Goal: Find specific page/section: Find specific page/section

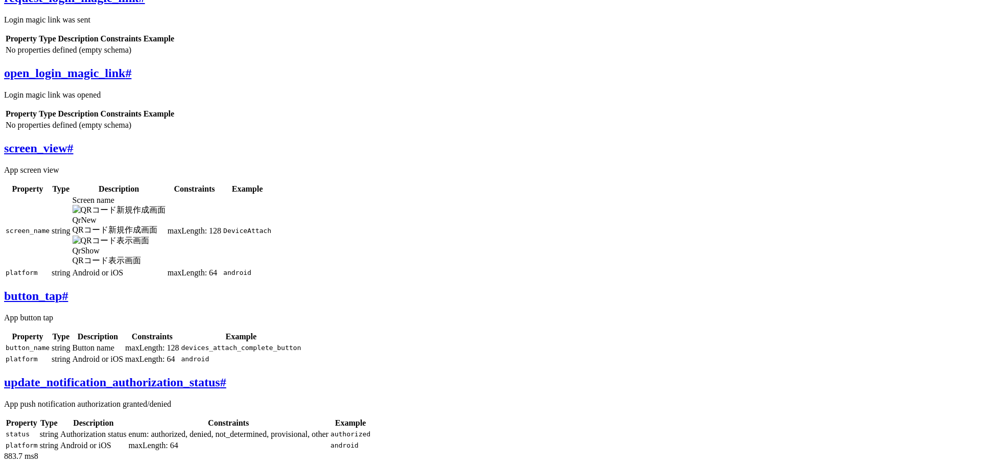
scroll to position [271, 0]
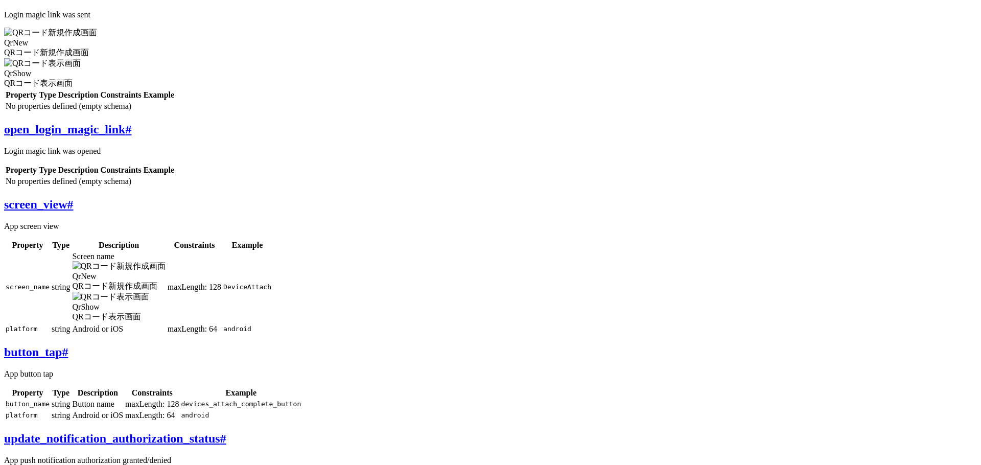
scroll to position [329, 0]
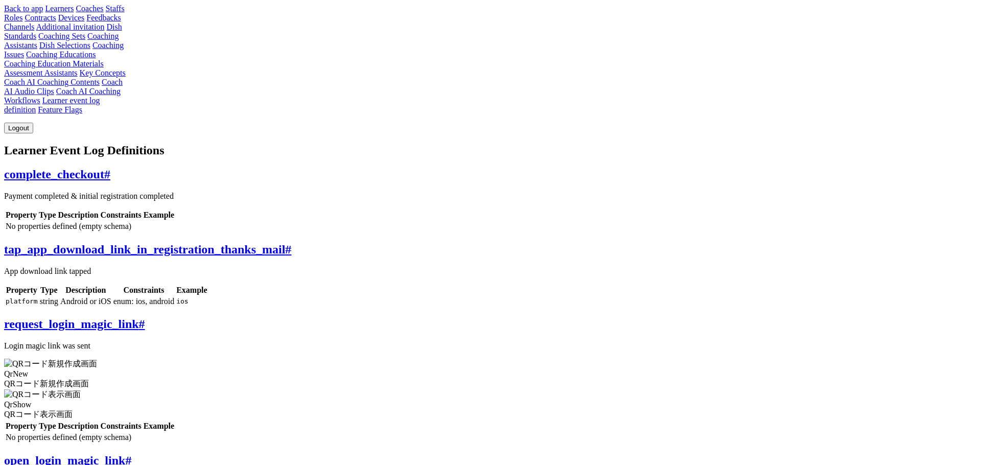
scroll to position [329, 0]
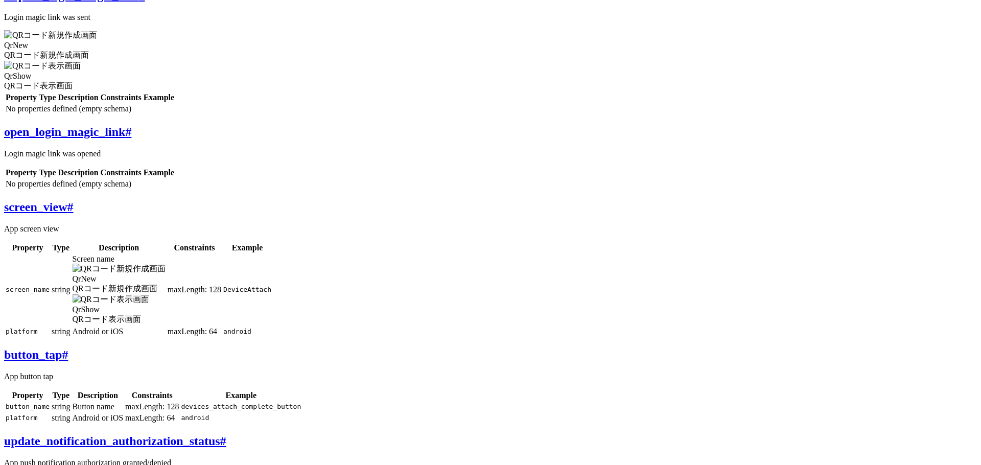
click at [251, 115] on div "request_login_magic_link # Login magic link was sent QrNew QRコード新規作成画面 QrShow Q…" at bounding box center [490, 52] width 973 height 126
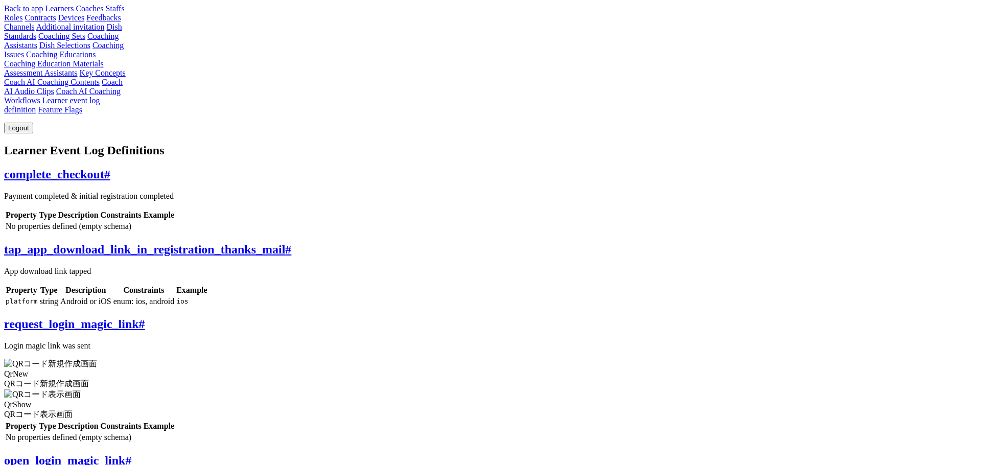
scroll to position [329, 0]
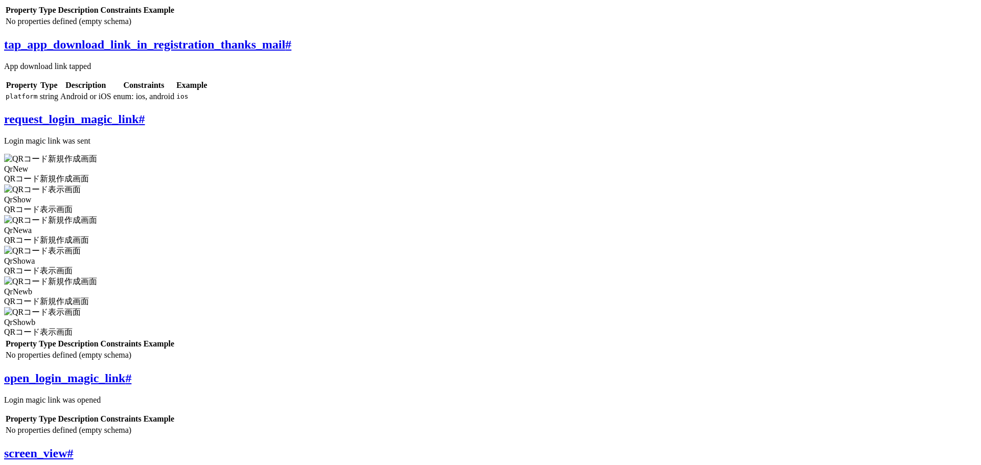
scroll to position [203, 0]
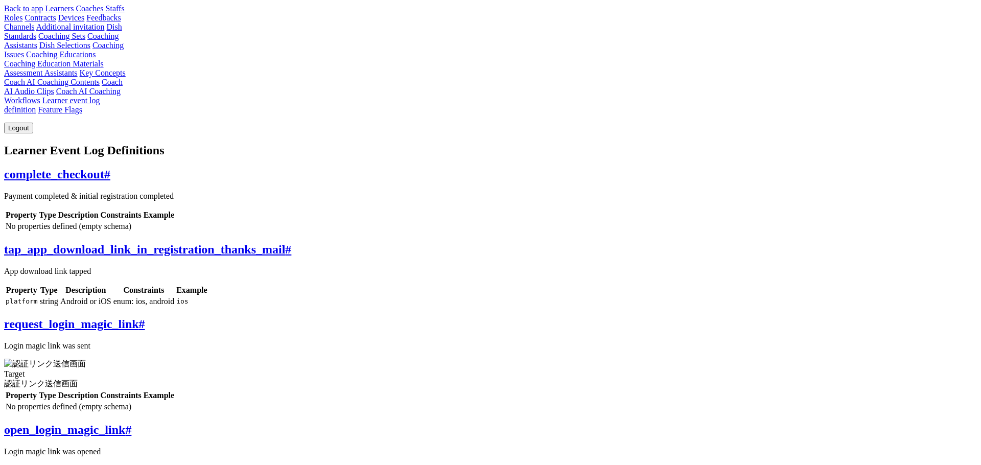
scroll to position [199, 0]
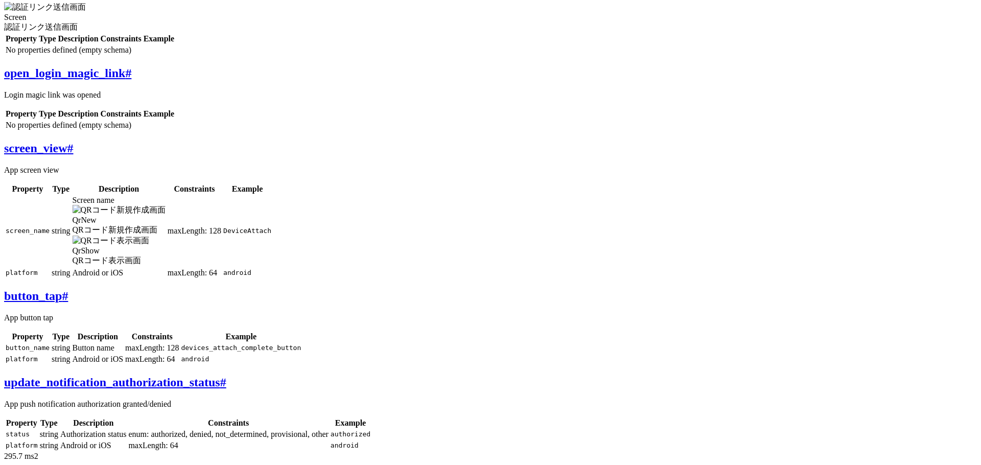
scroll to position [413, 0]
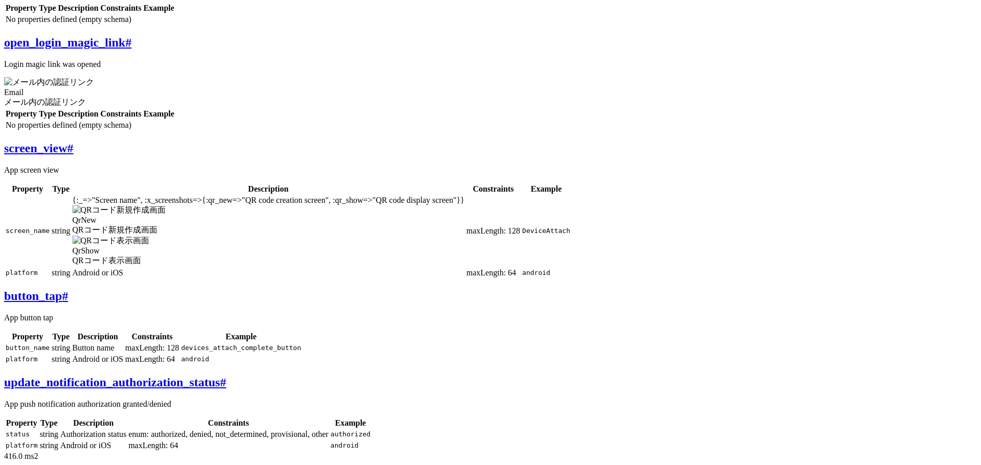
scroll to position [851, 0]
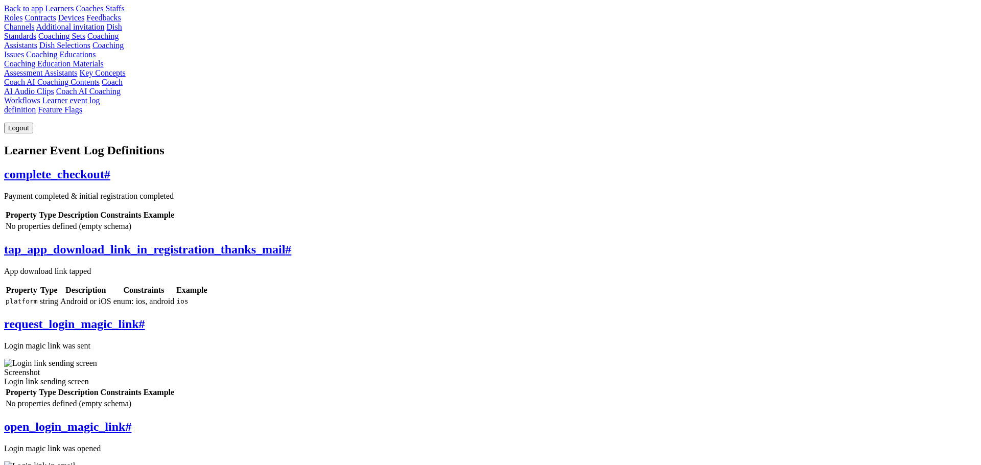
scroll to position [851, 0]
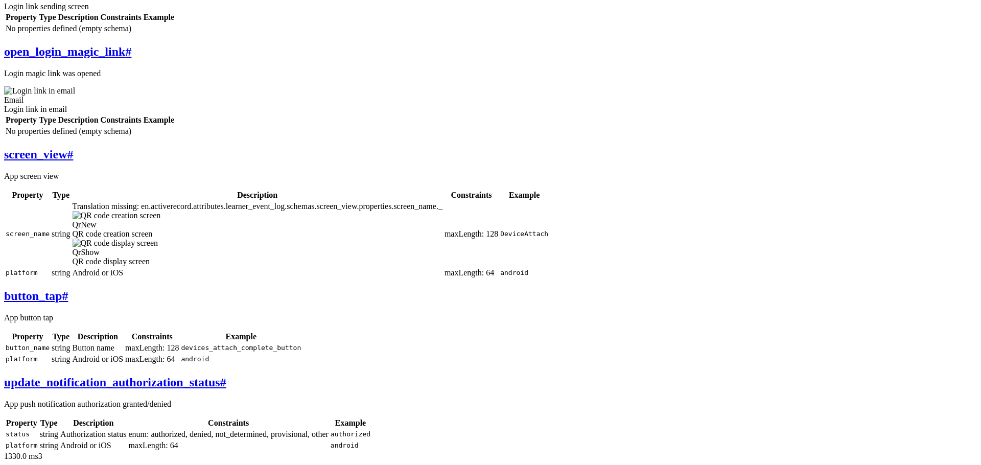
scroll to position [806, 0]
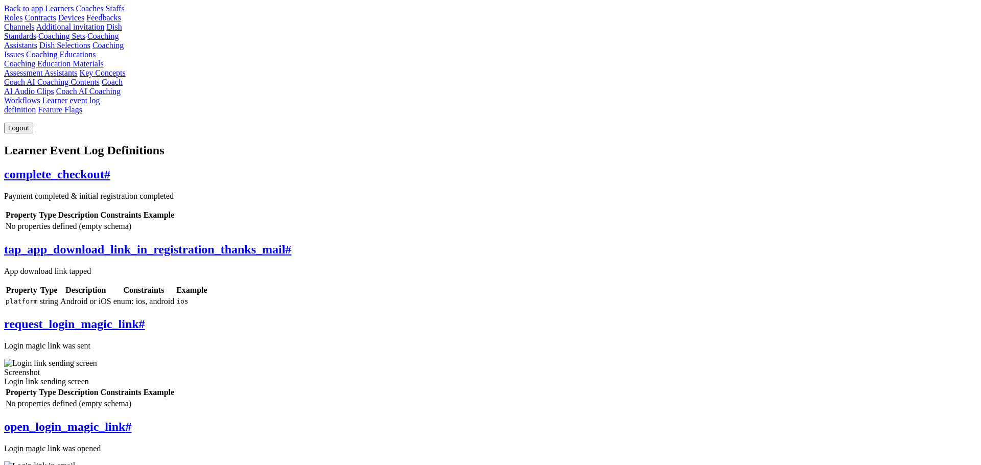
scroll to position [806, 0]
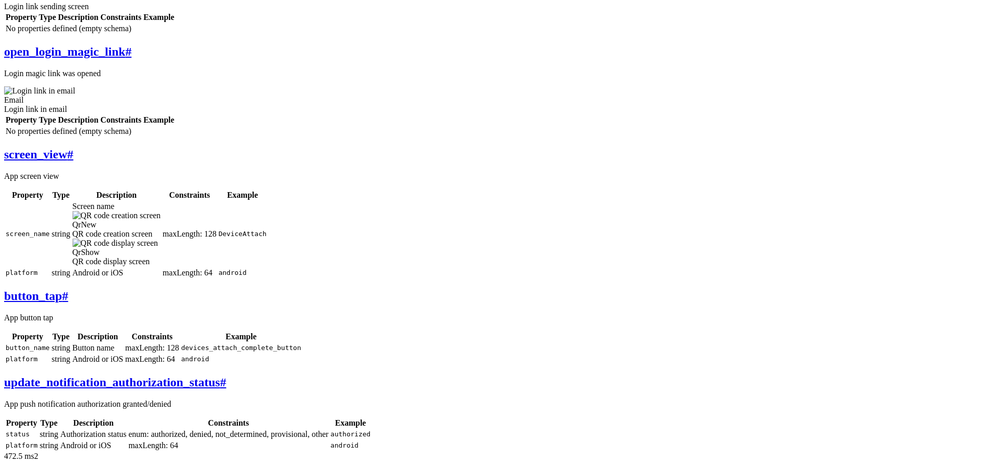
scroll to position [1207, 0]
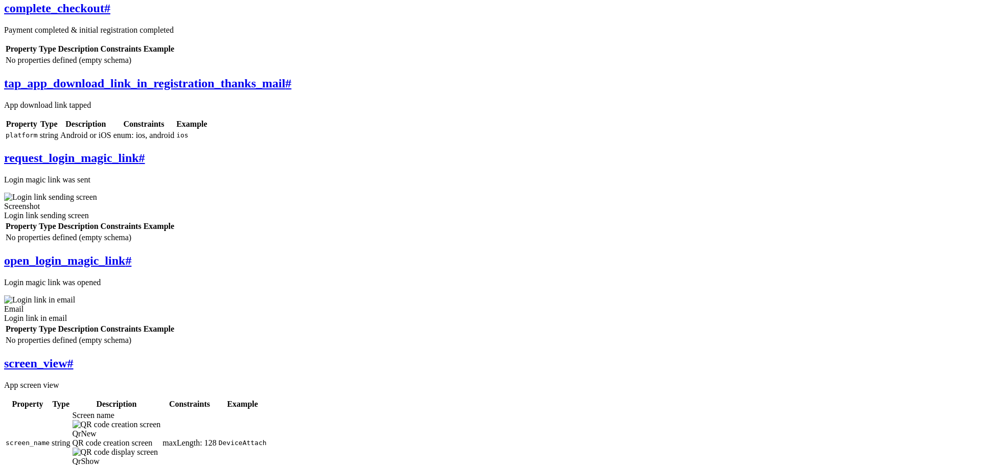
scroll to position [198, 0]
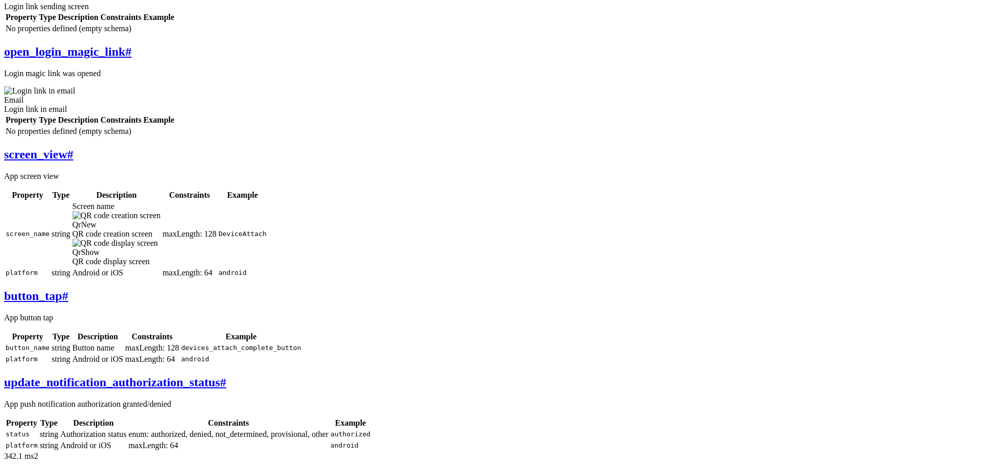
scroll to position [953, 0]
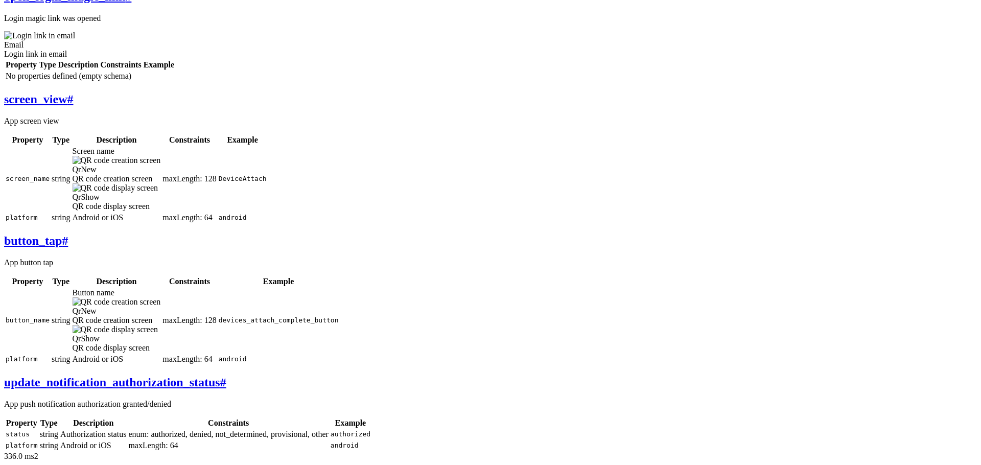
scroll to position [1458, 0]
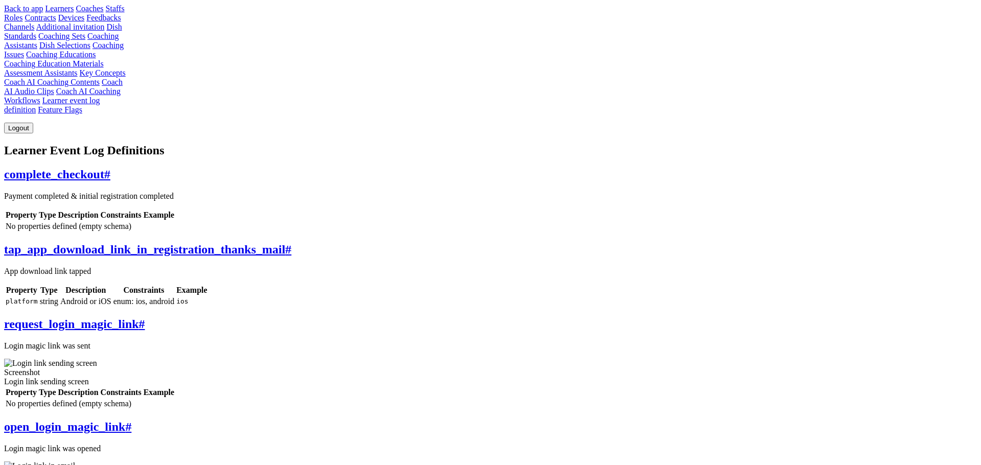
scroll to position [83, 0]
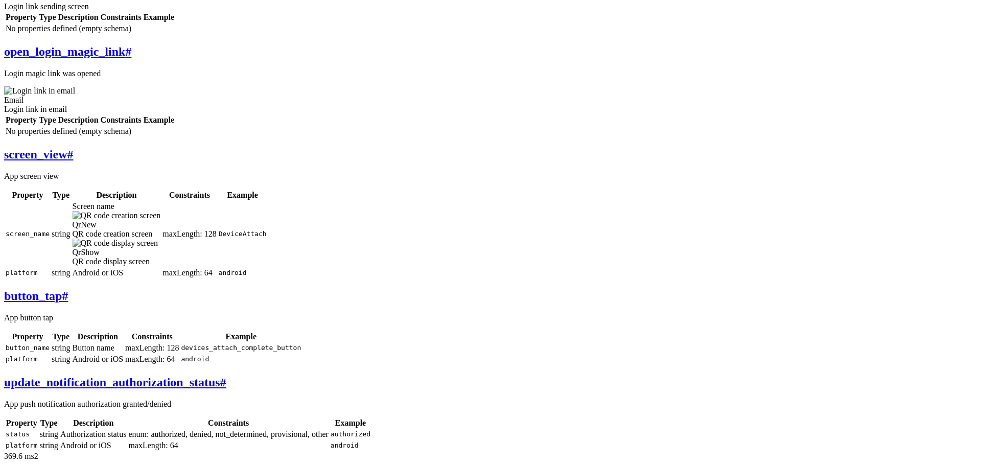
scroll to position [895, 0]
